Goal: Transaction & Acquisition: Purchase product/service

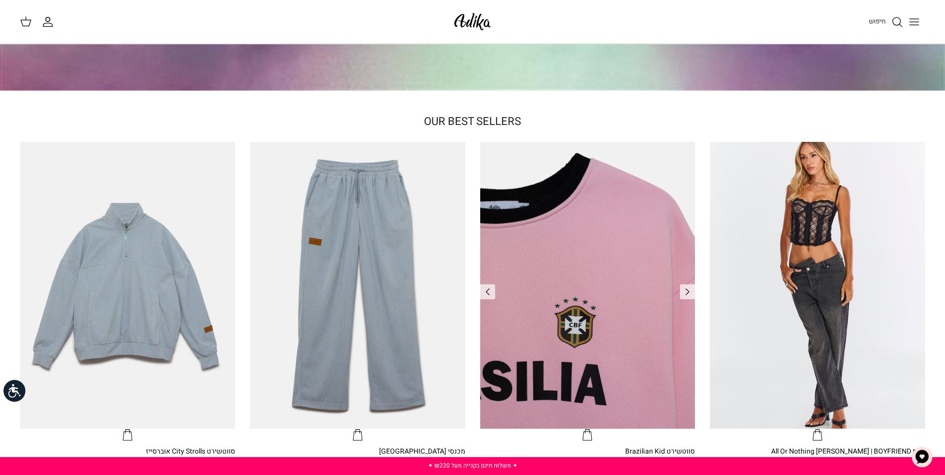
scroll to position [299, 0]
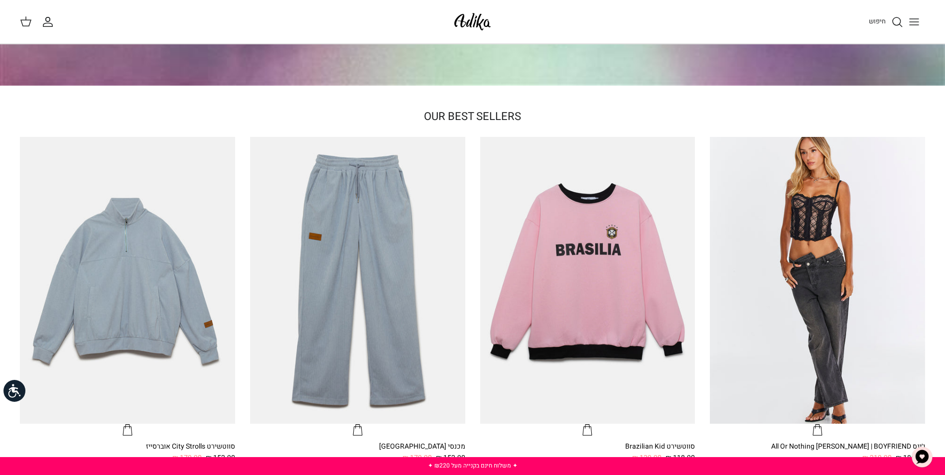
click at [918, 25] on line "Toggle menu" at bounding box center [914, 25] width 9 height 0
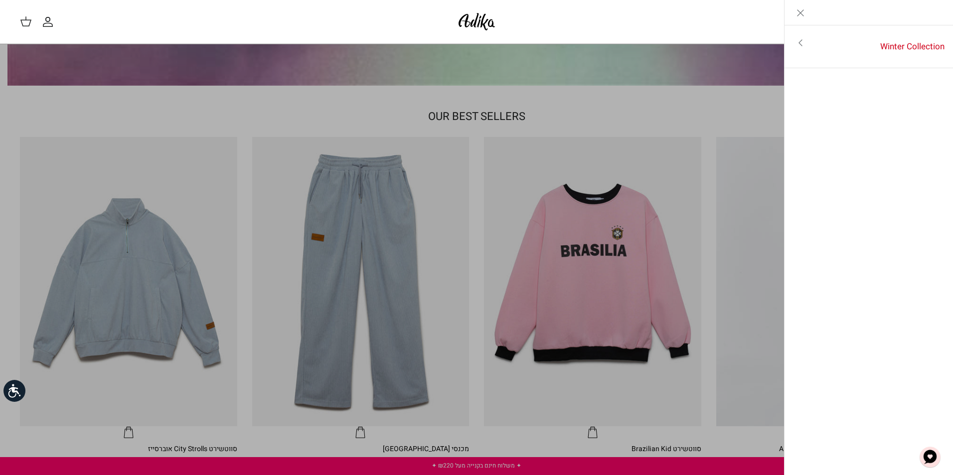
click at [802, 48] on icon "Toggle menu" at bounding box center [800, 43] width 12 height 12
click at [798, 14] on icon "Close" at bounding box center [800, 13] width 12 height 12
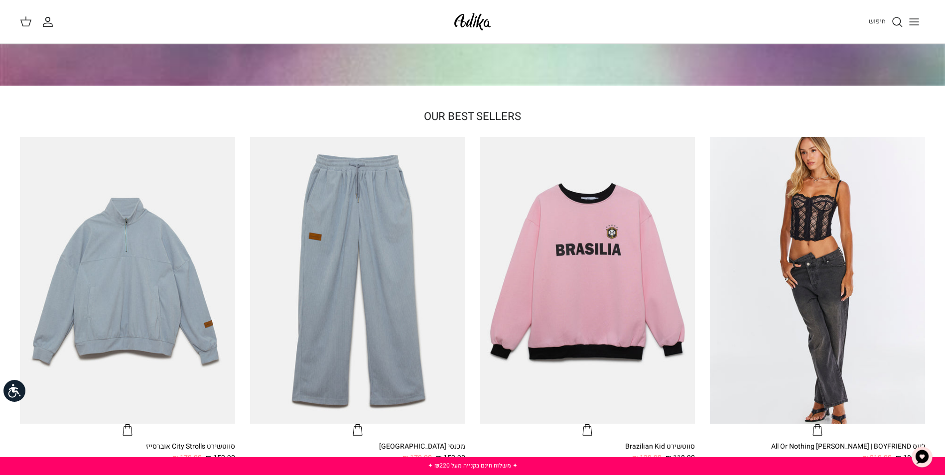
click at [52, 23] on icon "החשבון שלי" at bounding box center [48, 22] width 12 height 12
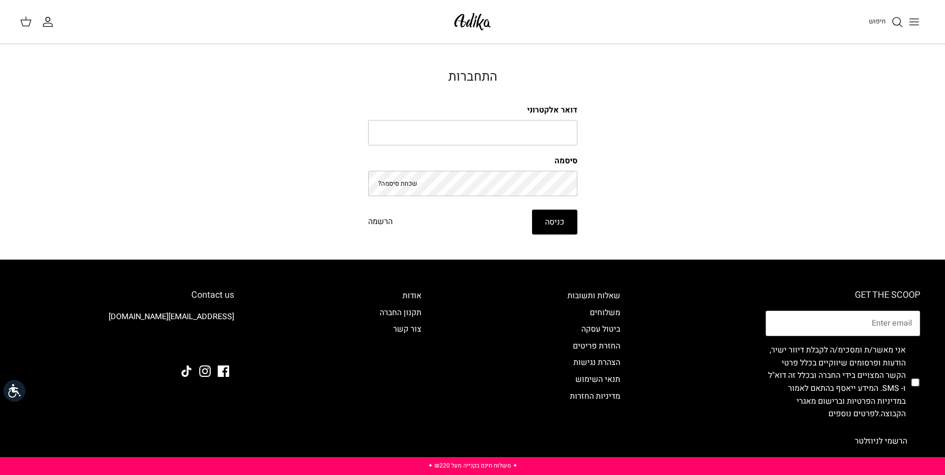
click at [27, 22] on icon at bounding box center [26, 21] width 12 height 12
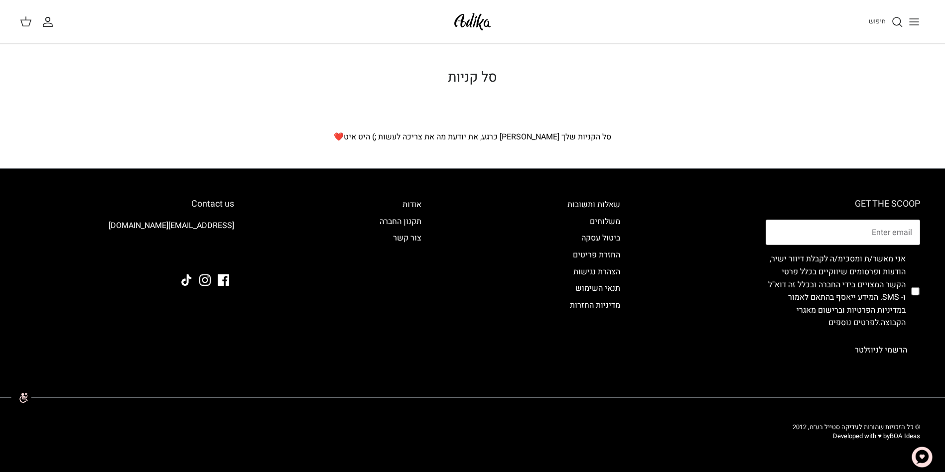
click at [884, 19] on span "חיפוש" at bounding box center [877, 20] width 17 height 9
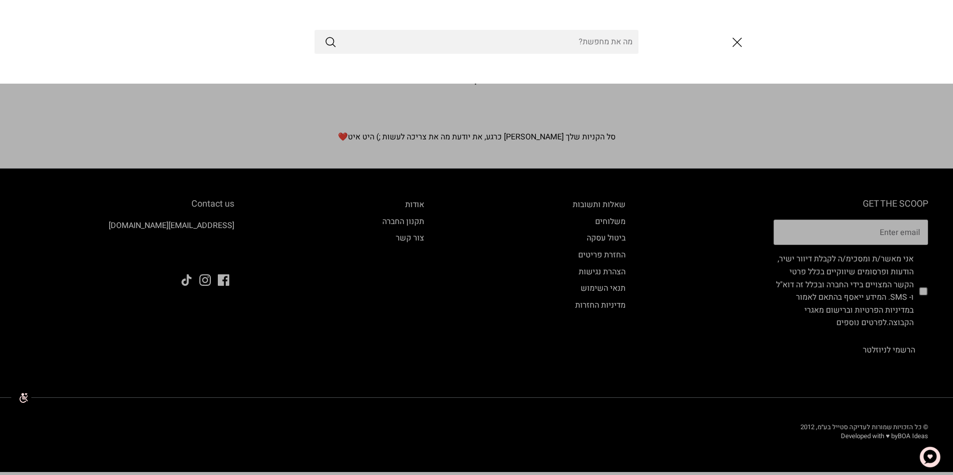
drag, startPoint x: 744, startPoint y: 42, endPoint x: 845, endPoint y: 28, distance: 101.6
click at [743, 42] on icon "סגור" at bounding box center [736, 42] width 17 height 17
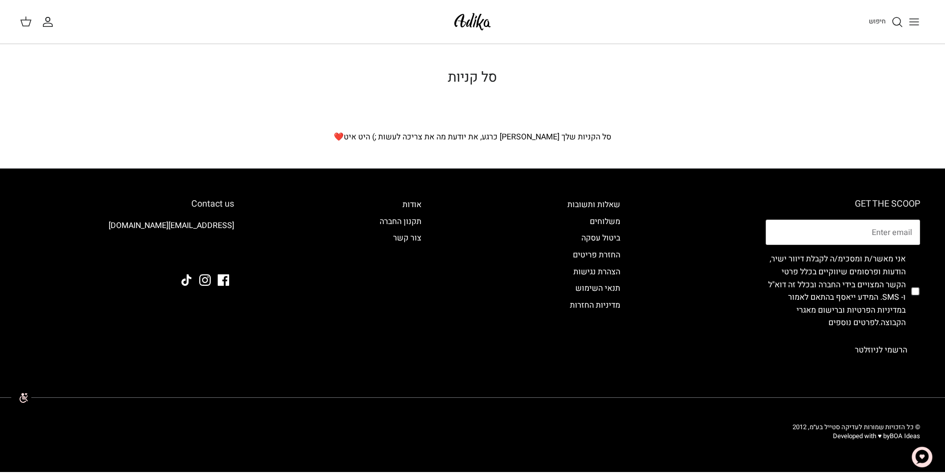
click at [925, 20] on div "חיפוש החשבון שלי חיפוש" at bounding box center [472, 22] width 945 height 44
click at [921, 21] on button "Toggle menu" at bounding box center [914, 22] width 22 height 22
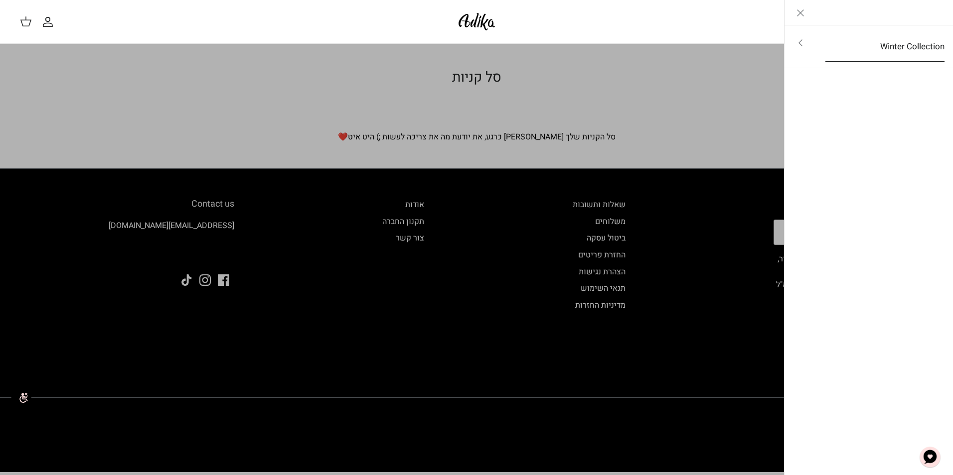
click at [901, 45] on link "Winter Collection" at bounding box center [884, 46] width 137 height 31
click at [901, 48] on link "לכל הפריטים" at bounding box center [868, 43] width 159 height 25
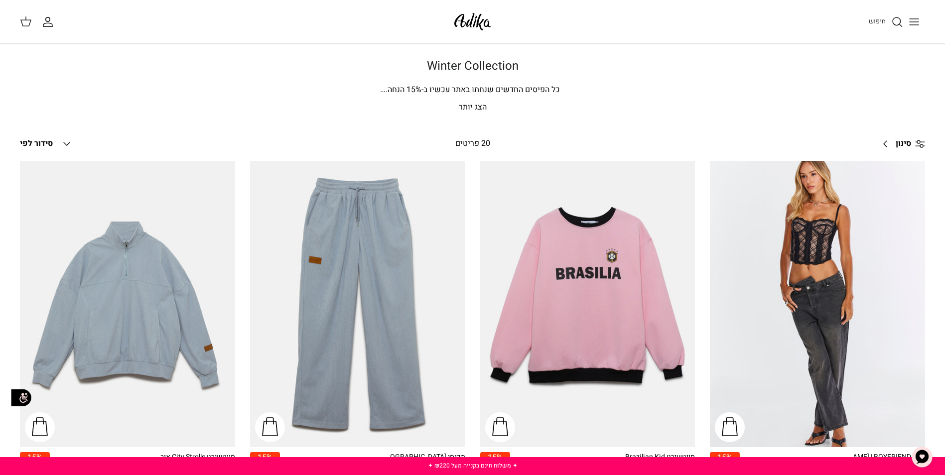
click at [67, 141] on icon "Down" at bounding box center [67, 144] width 12 height 12
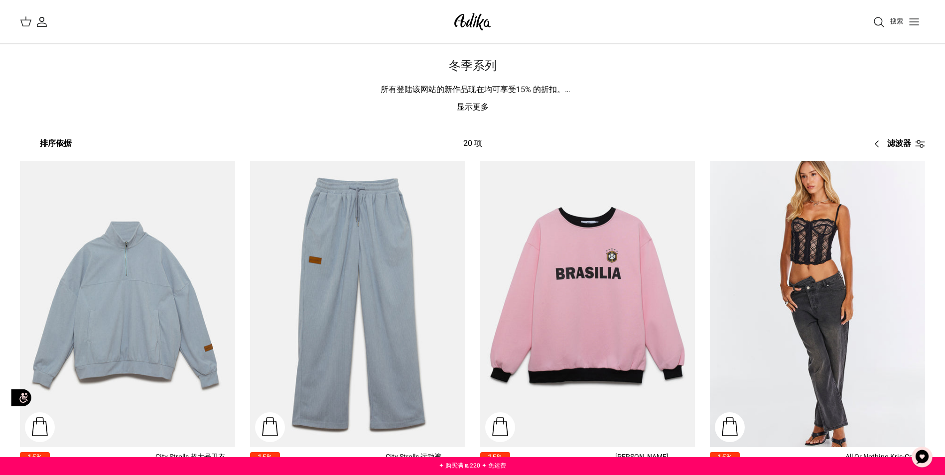
click at [924, 145] on icon at bounding box center [920, 144] width 10 height 10
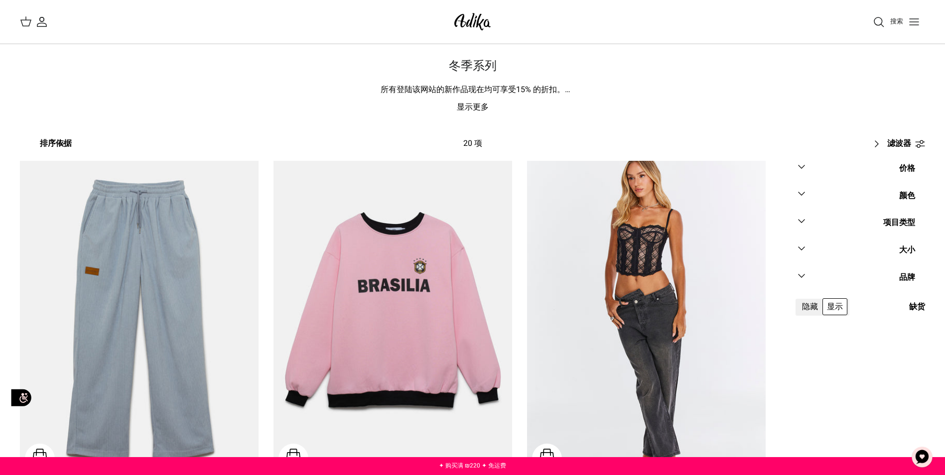
click at [805, 219] on icon "下" at bounding box center [802, 221] width 12 height 12
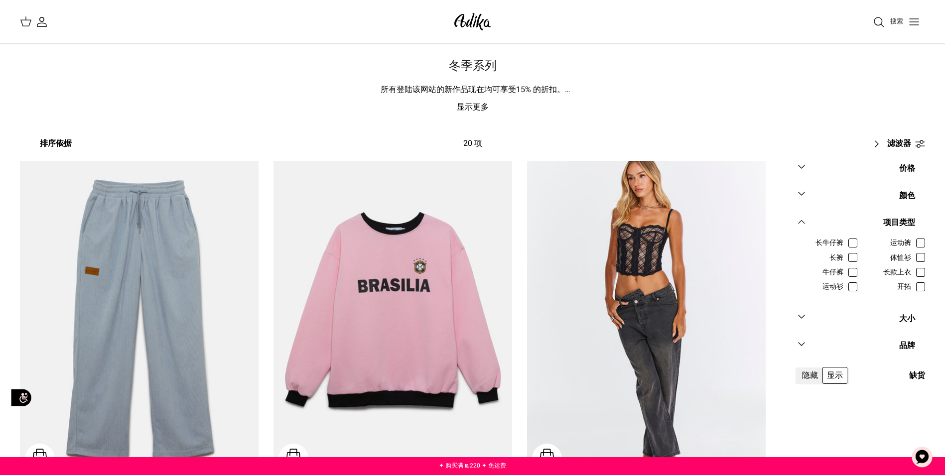
click at [911, 288] on span "开拓" at bounding box center [904, 287] width 14 height 10
click at [912, 283] on input "开拓" at bounding box center [911, 282] width 1 height 1
checkbox input "true"
radio input "true"
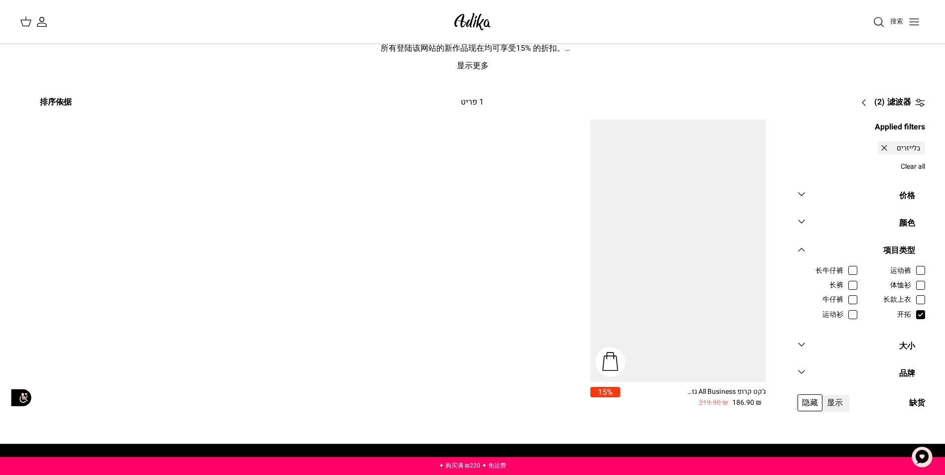
scroll to position [88, 0]
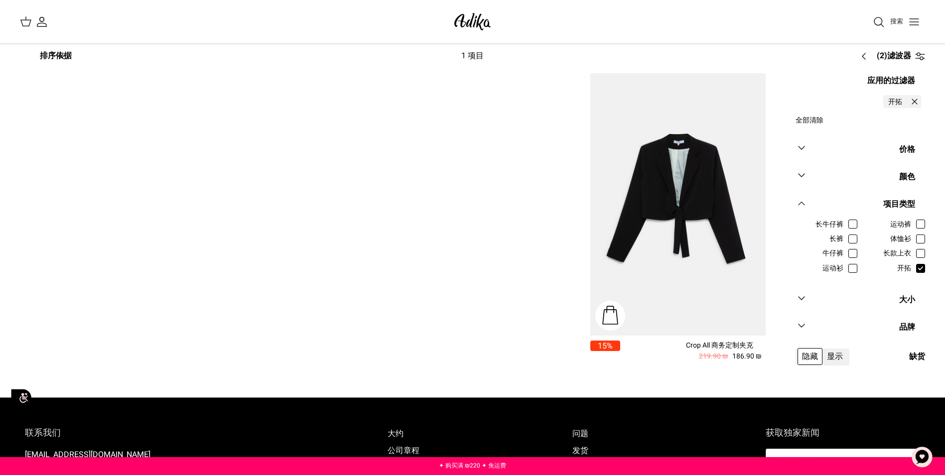
click at [911, 253] on span "长款上衣" at bounding box center [897, 254] width 28 height 10
click at [912, 249] on input "长款上衣" at bounding box center [911, 248] width 1 height 1
checkbox input "true"
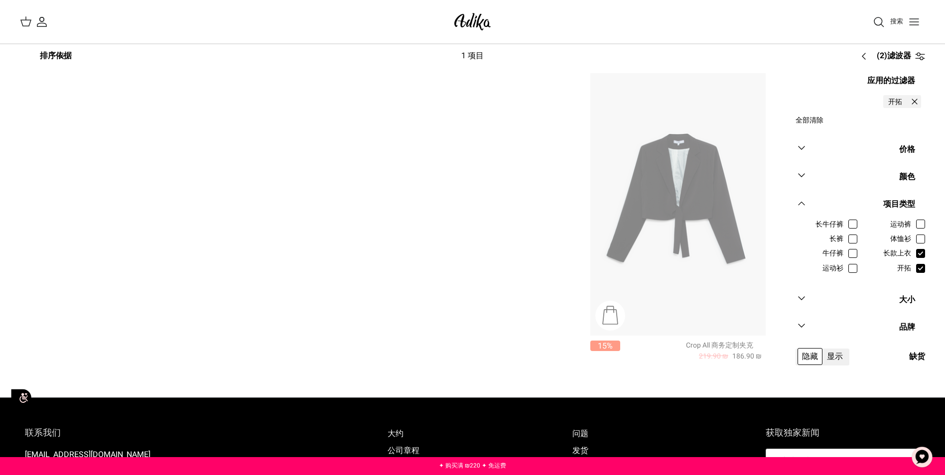
click at [911, 268] on span "开拓" at bounding box center [904, 269] width 14 height 10
click at [912, 264] on input "开拓" at bounding box center [911, 263] width 1 height 1
checkbox input "false"
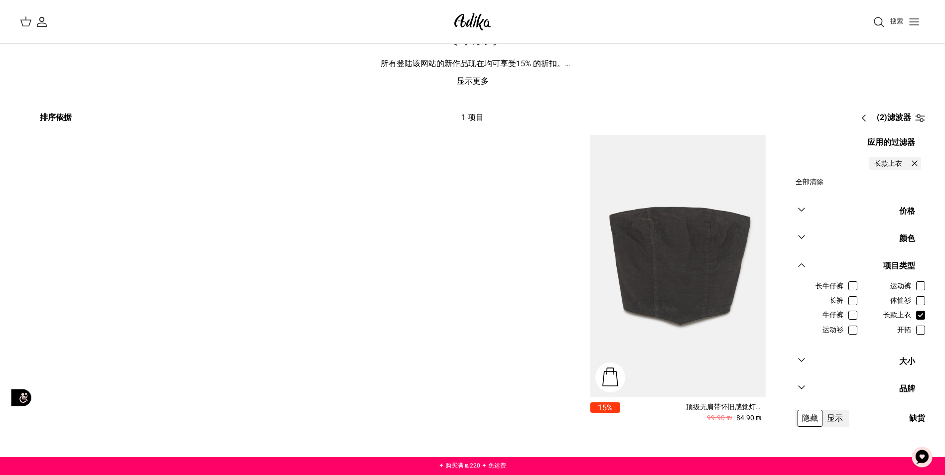
scroll to position [149, 0]
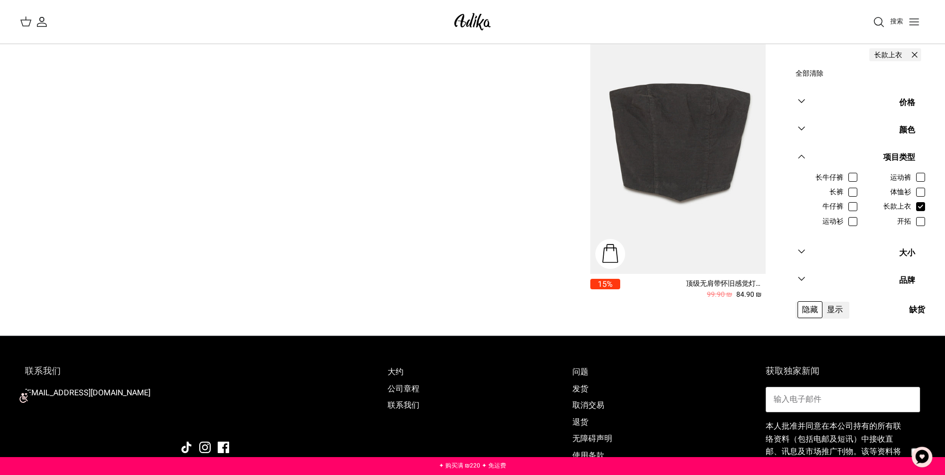
click at [799, 251] on icon "下" at bounding box center [802, 252] width 12 height 12
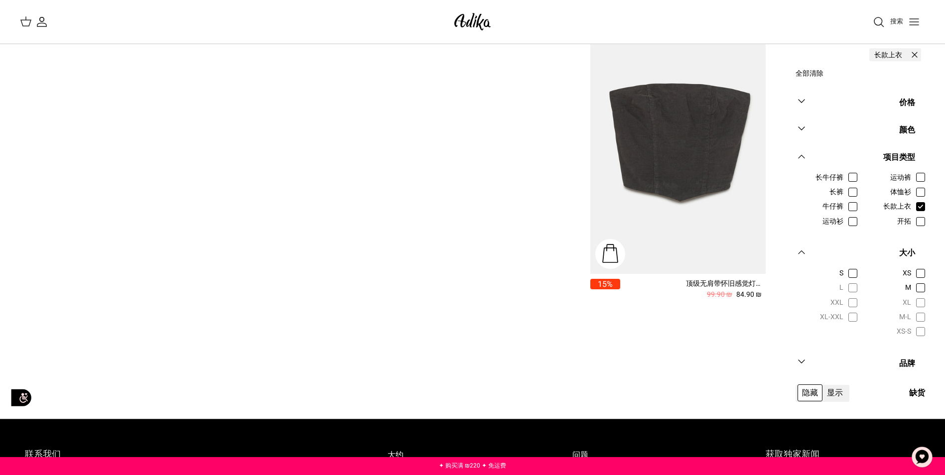
click at [799, 251] on icon "下" at bounding box center [802, 252] width 12 height 12
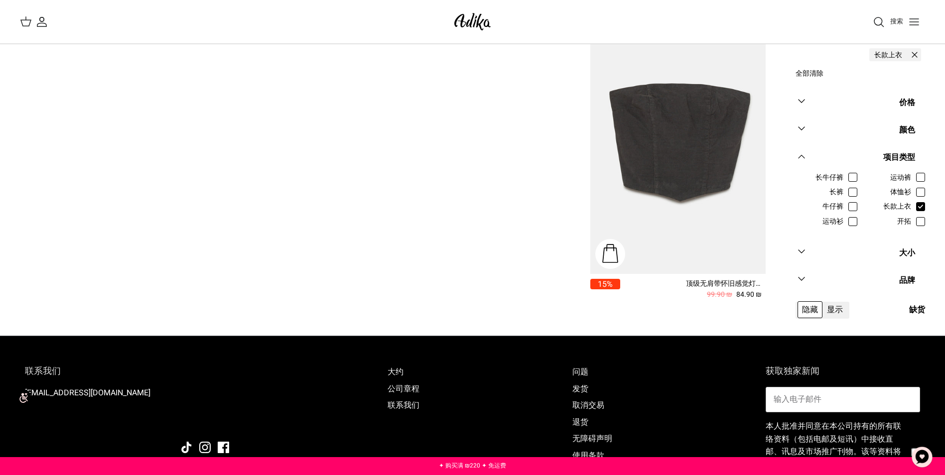
click at [799, 277] on icon "下" at bounding box center [802, 279] width 12 height 12
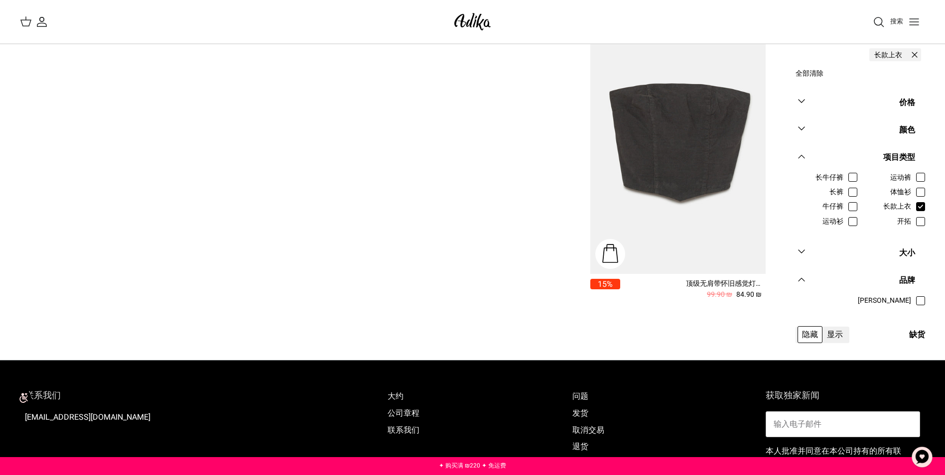
click at [799, 277] on icon "下" at bounding box center [802, 280] width 12 height 12
